Goal: Task Accomplishment & Management: Manage account settings

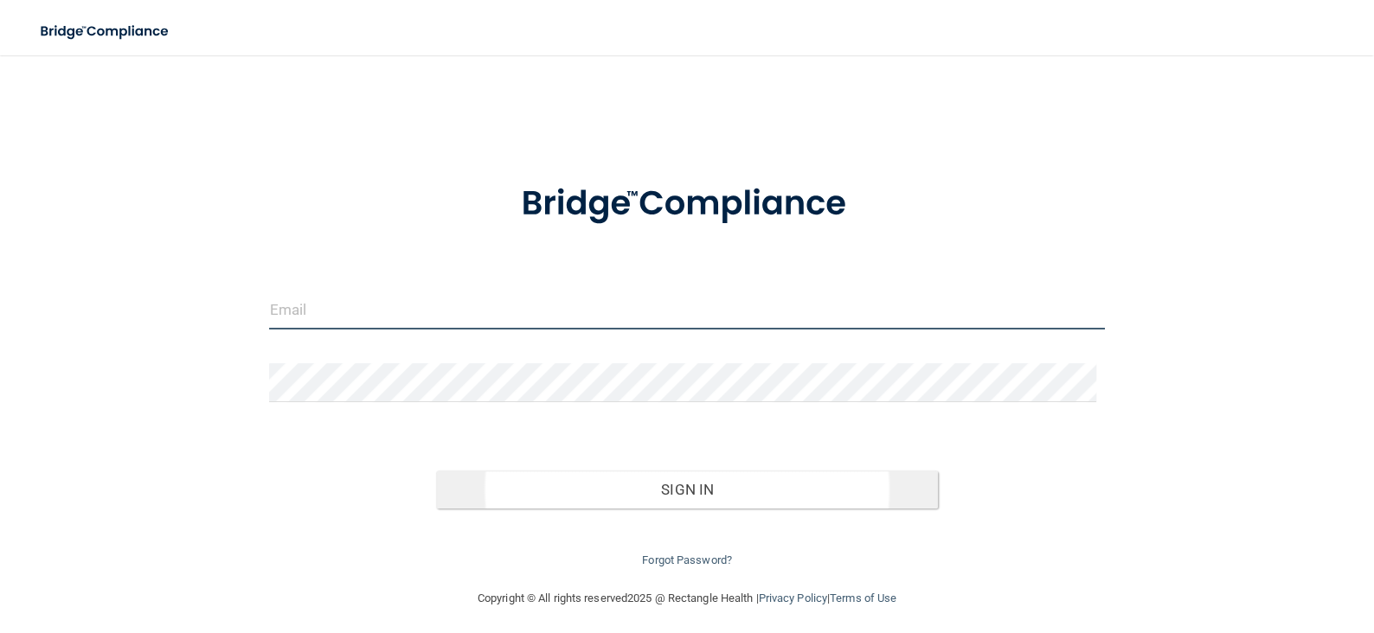
type input "[PERSON_NAME][EMAIL_ADDRESS][DOMAIN_NAME]"
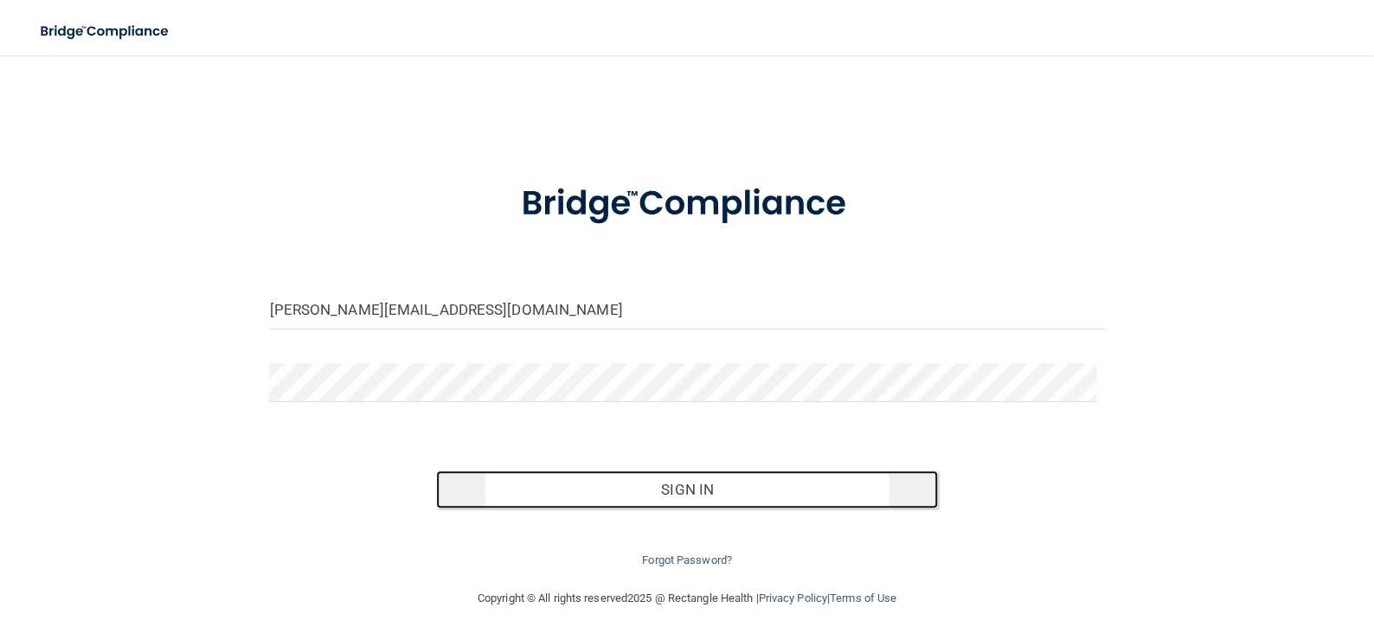
click at [667, 497] on button "Sign In" at bounding box center [686, 490] width 501 height 38
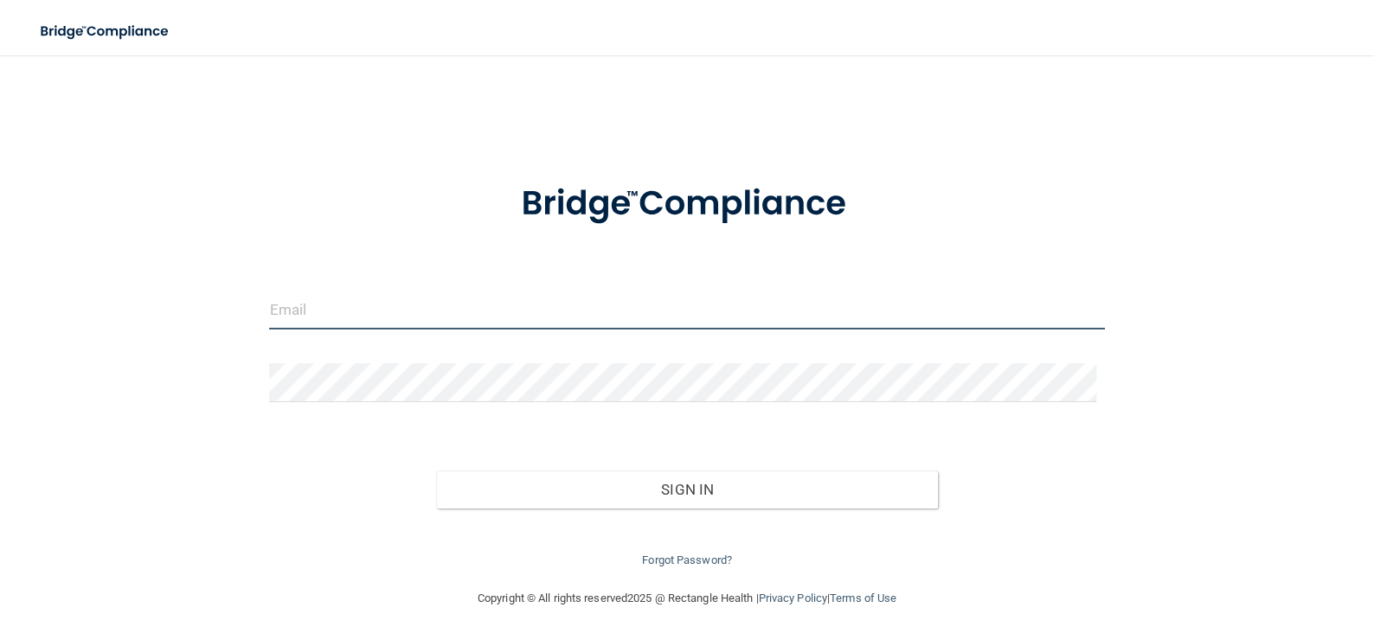
type input "[PERSON_NAME][EMAIL_ADDRESS][DOMAIN_NAME]"
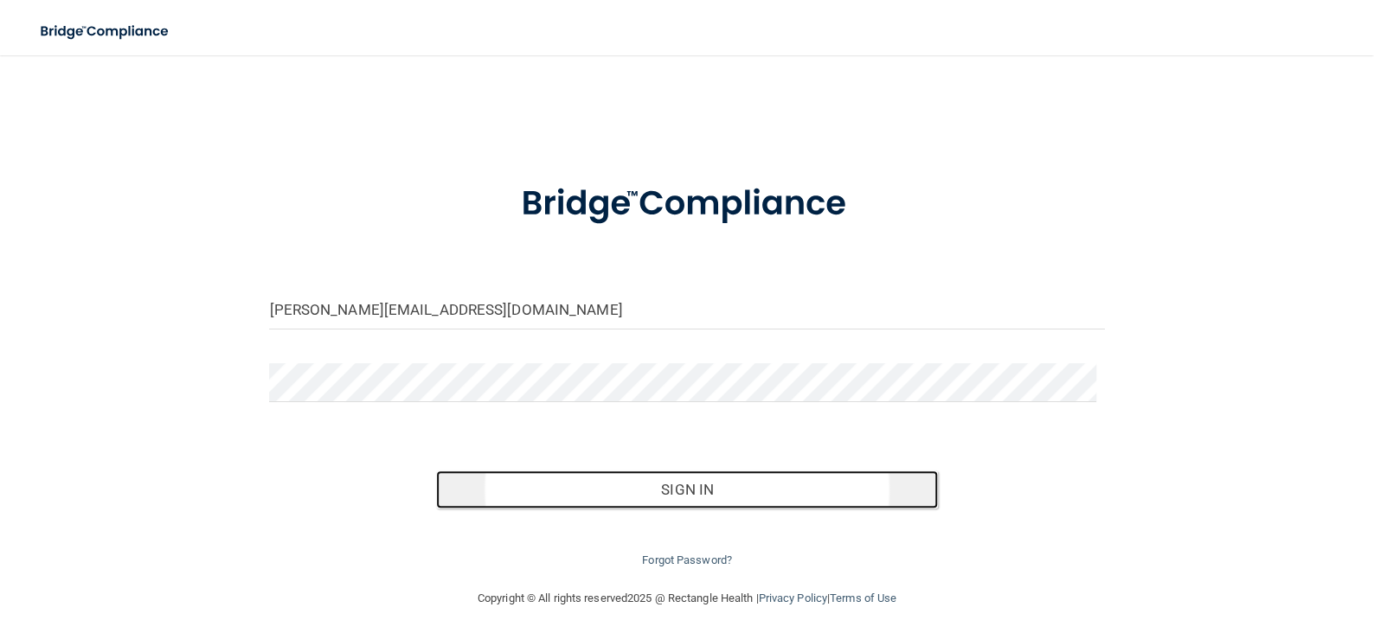
click at [710, 489] on button "Sign In" at bounding box center [686, 490] width 501 height 38
